Goal: Find specific page/section

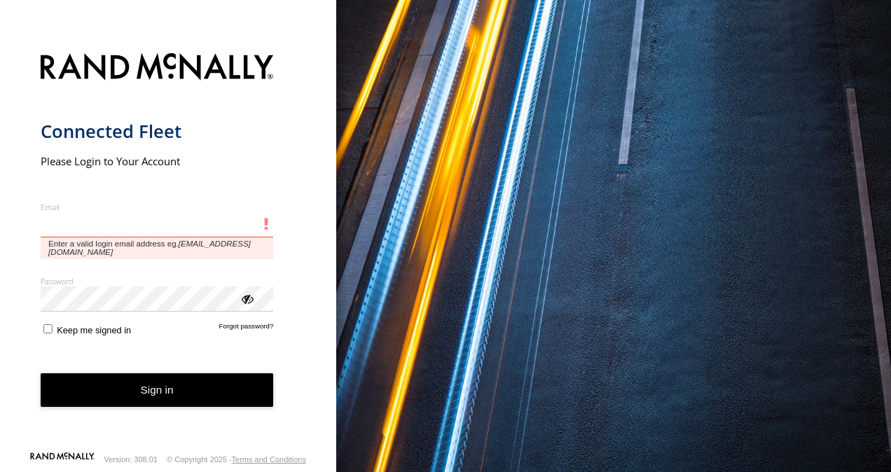
type input "**********"
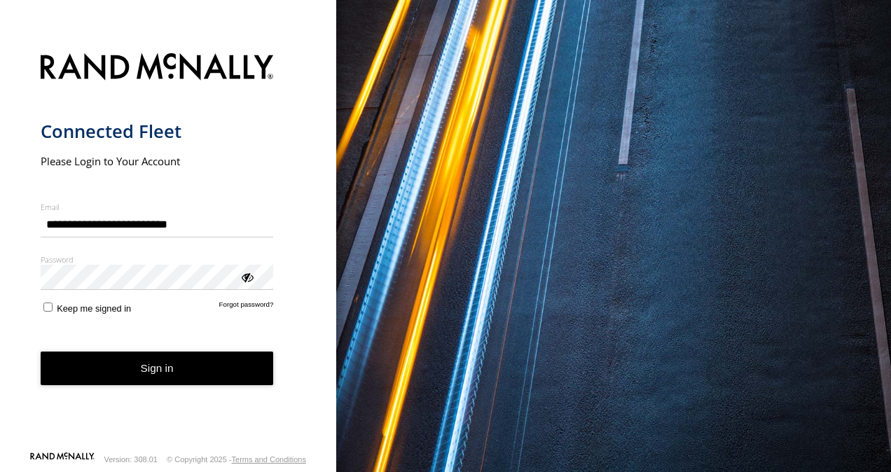
click at [143, 367] on button "Sign in" at bounding box center [157, 369] width 233 height 34
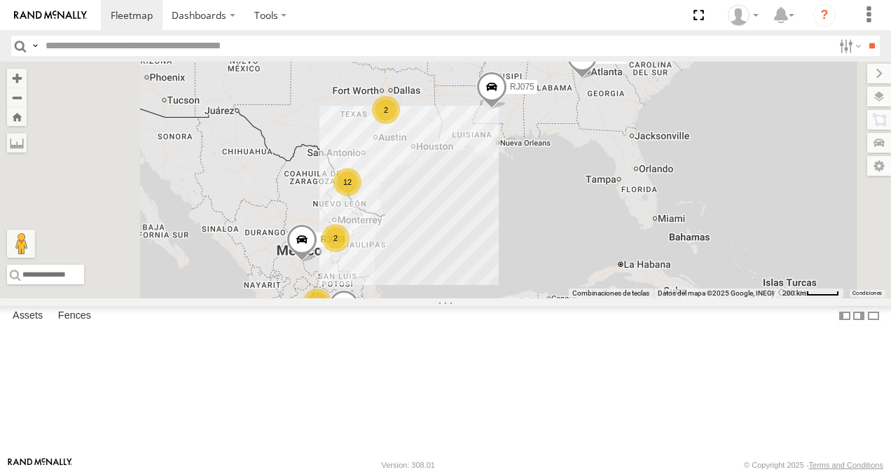
click at [124, 48] on input "text" at bounding box center [436, 46] width 793 height 20
type input "***"
click at [864, 36] on input "**" at bounding box center [872, 46] width 16 height 20
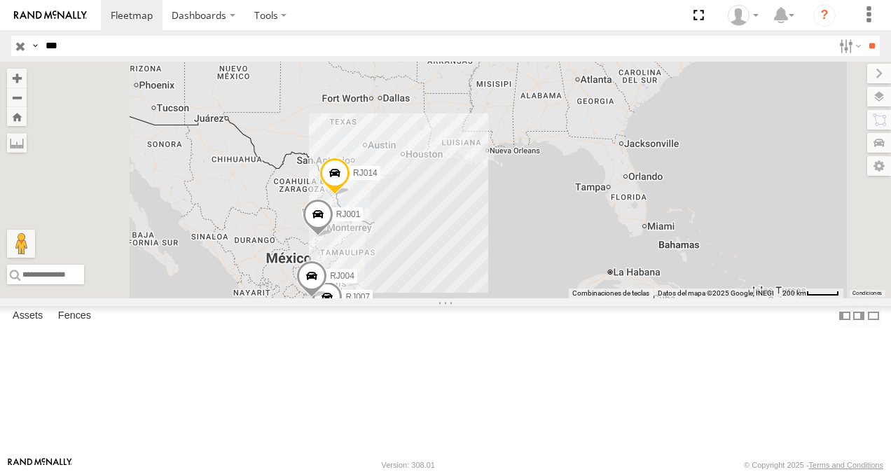
click at [0, 0] on span at bounding box center [0, 0] width 0 height 0
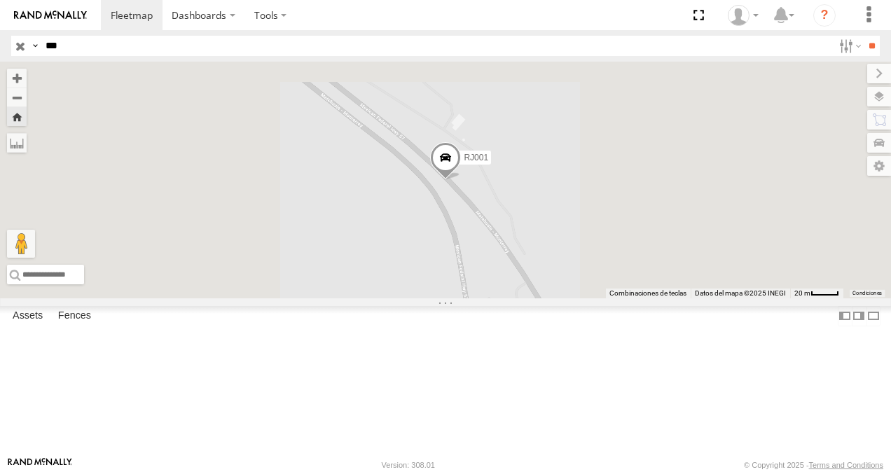
click at [461, 180] on span at bounding box center [445, 161] width 31 height 38
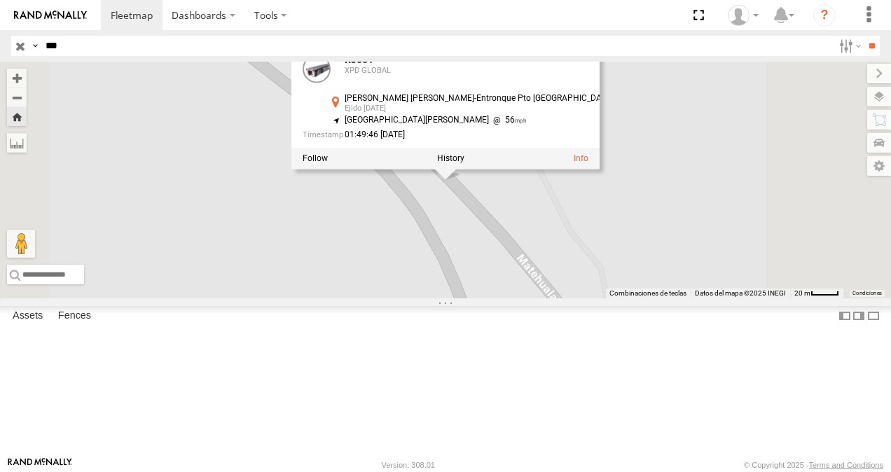
drag, startPoint x: 556, startPoint y: 191, endPoint x: 607, endPoint y: 192, distance: 51.2
click at [607, 116] on div "Carr Matehuala-Entronque Pto México Ejido Navidad 25.14615 , -100.68941" at bounding box center [471, 106] width 286 height 22
copy div "Ejido Navidad"
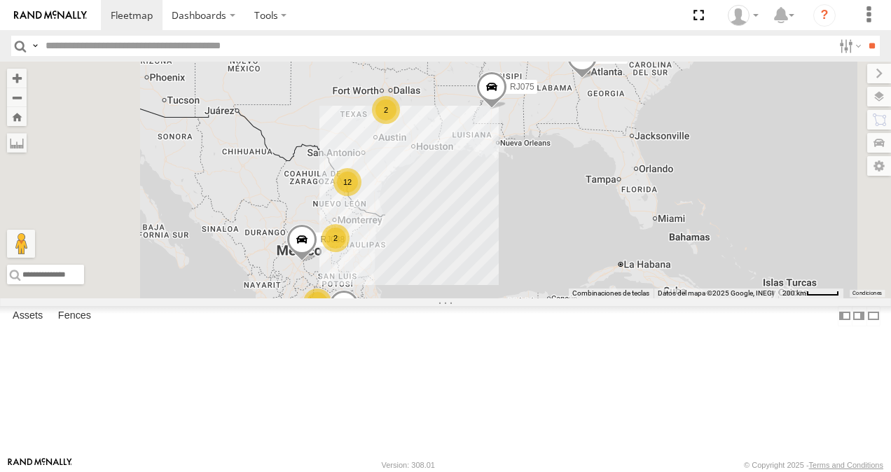
click at [128, 41] on input "text" at bounding box center [436, 46] width 793 height 20
type input "**"
click at [864, 36] on input "**" at bounding box center [872, 46] width 16 height 20
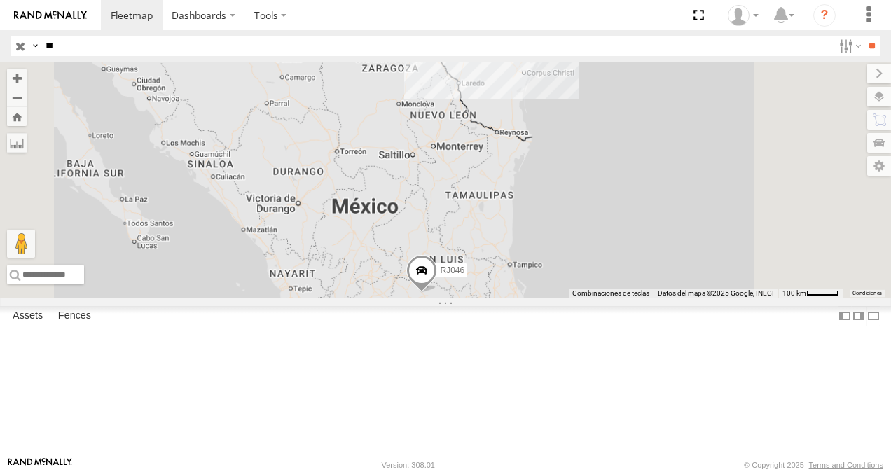
click at [0, 0] on div "RJ046" at bounding box center [0, 0] width 0 height 0
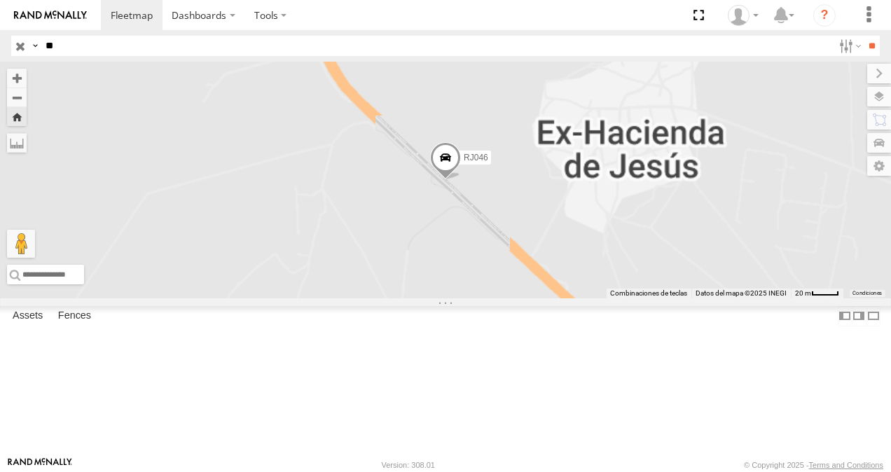
click at [461, 180] on span at bounding box center [445, 161] width 31 height 38
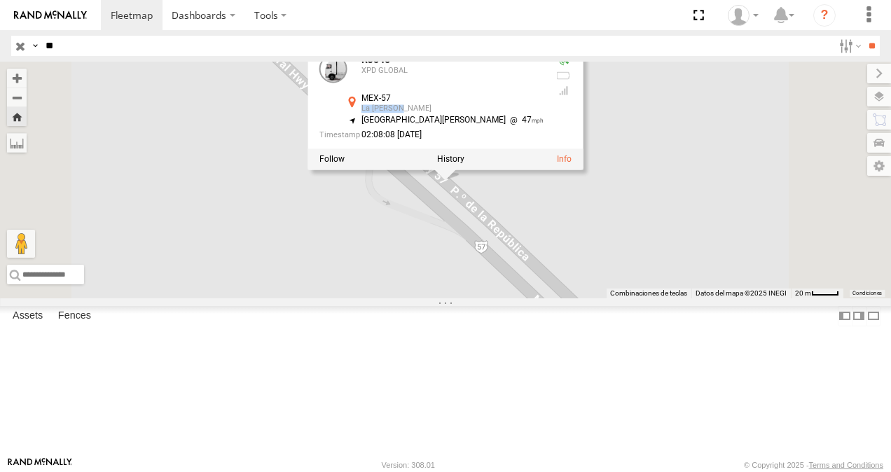
drag, startPoint x: 577, startPoint y: 188, endPoint x: 631, endPoint y: 189, distance: 54.0
click at [544, 116] on div "MEX-57 La Sauceda 21.37647 , -100.67722" at bounding box center [445, 106] width 200 height 22
copy div "La Sauceda"
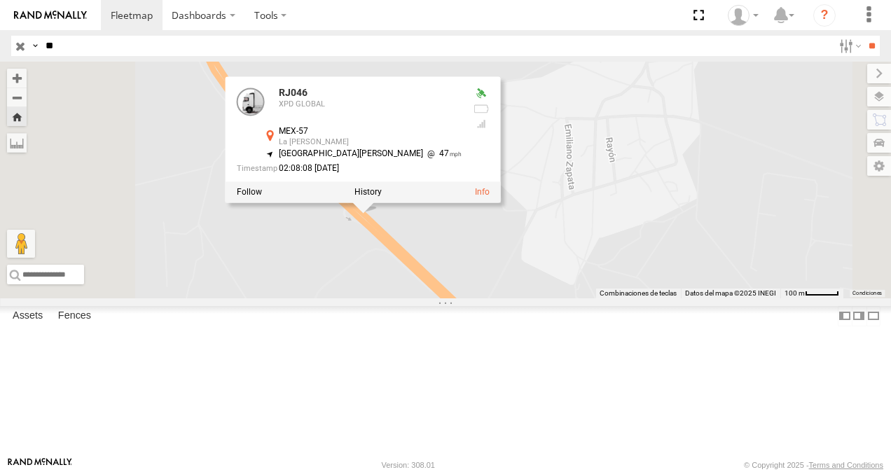
click at [511, 298] on div "RJ046 RJ046 XPD GLOBAL MEX-57 La Sauceda 21.37647 , -100.67722 North West 47 02…" at bounding box center [445, 180] width 891 height 237
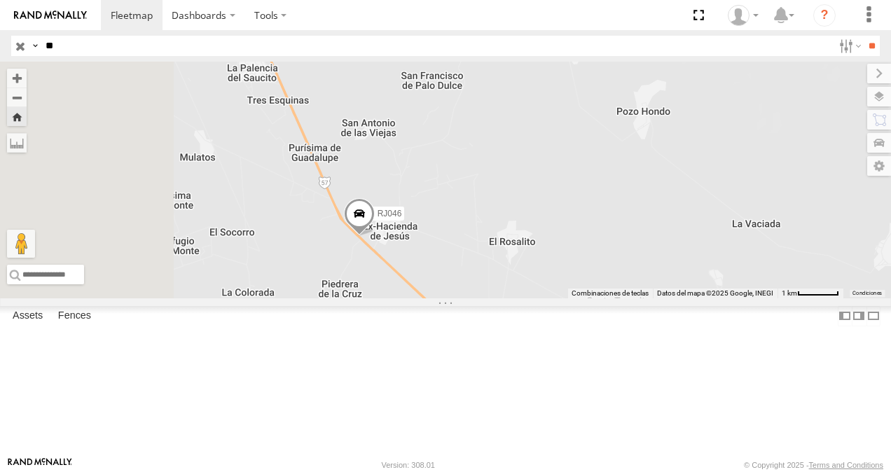
drag, startPoint x: 490, startPoint y: 341, endPoint x: 518, endPoint y: 310, distance: 41.7
click at [518, 298] on div "RJ046" at bounding box center [445, 180] width 891 height 237
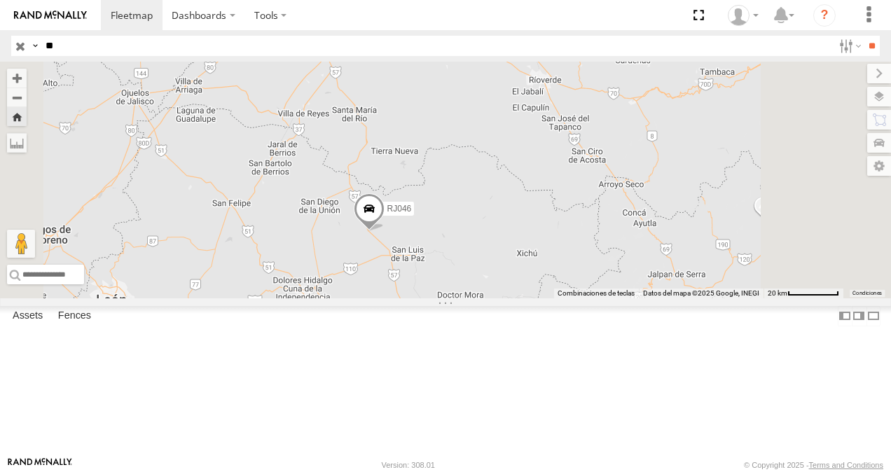
drag, startPoint x: 479, startPoint y: 293, endPoint x: 503, endPoint y: 293, distance: 24.5
click at [503, 293] on div "RJ046" at bounding box center [445, 180] width 891 height 237
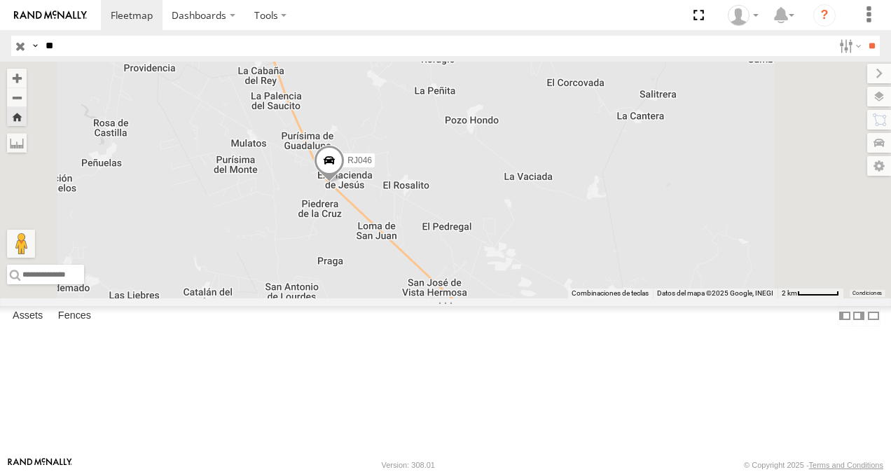
drag, startPoint x: 546, startPoint y: 315, endPoint x: 420, endPoint y: 249, distance: 141.3
click at [420, 249] on div "RJ046" at bounding box center [445, 180] width 891 height 237
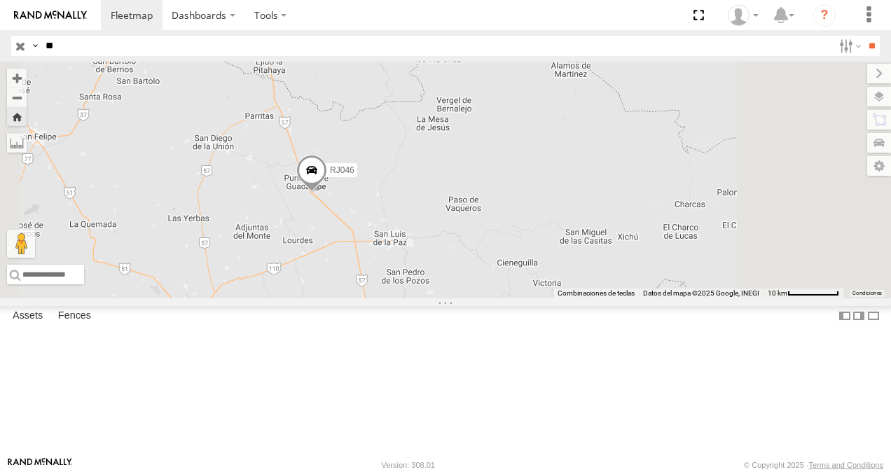
click at [478, 276] on div "RJ046" at bounding box center [445, 180] width 891 height 237
click at [491, 284] on div "RJ046" at bounding box center [445, 180] width 891 height 237
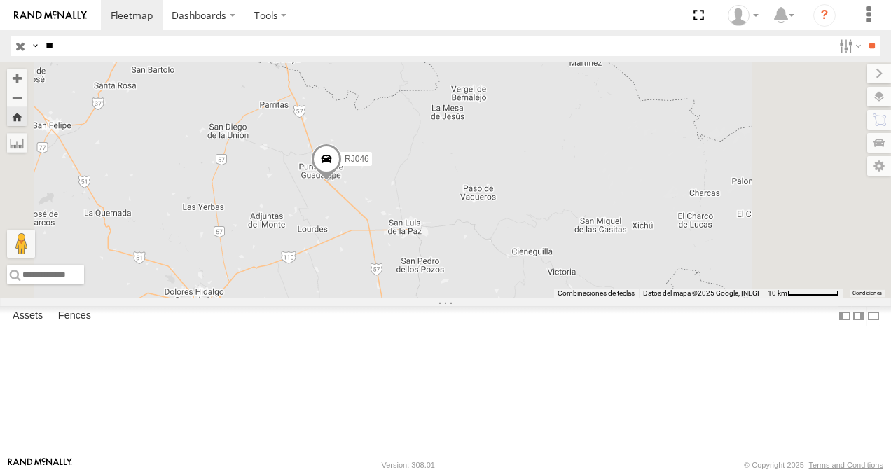
drag, startPoint x: 491, startPoint y: 284, endPoint x: 507, endPoint y: 273, distance: 19.6
click at [507, 273] on div "RJ046" at bounding box center [445, 180] width 891 height 237
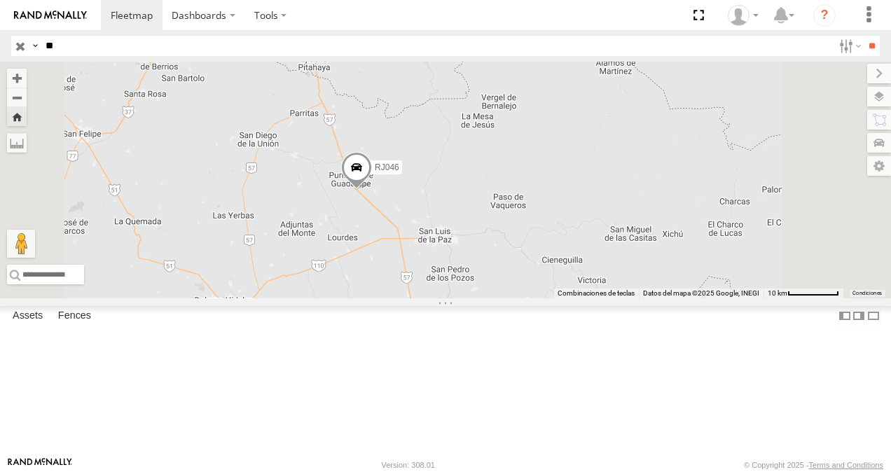
drag, startPoint x: 465, startPoint y: 298, endPoint x: 481, endPoint y: 251, distance: 50.1
click at [481, 251] on div "RJ046" at bounding box center [445, 180] width 891 height 237
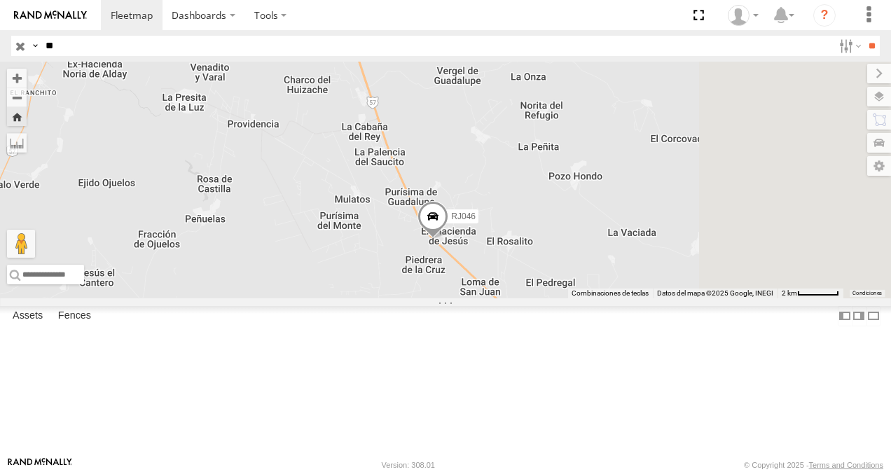
drag, startPoint x: 594, startPoint y: 265, endPoint x: 444, endPoint y: 259, distance: 150.0
click at [444, 259] on div "RJ046" at bounding box center [445, 180] width 891 height 237
